Goal: Register for event/course

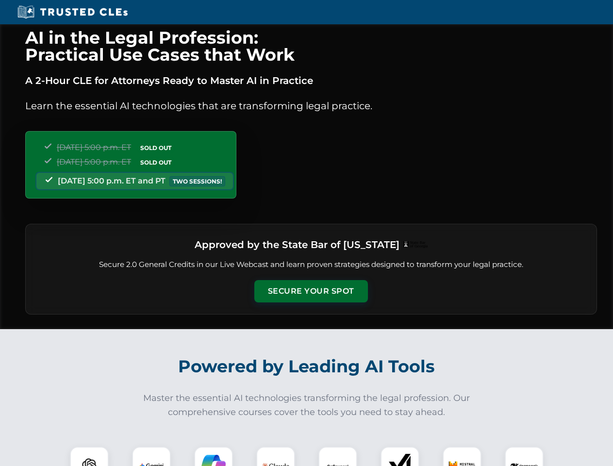
click at [311, 291] on button "Secure Your Spot" at bounding box center [311, 291] width 114 height 22
click at [89, 456] on img at bounding box center [89, 466] width 28 height 28
